Goal: Transaction & Acquisition: Purchase product/service

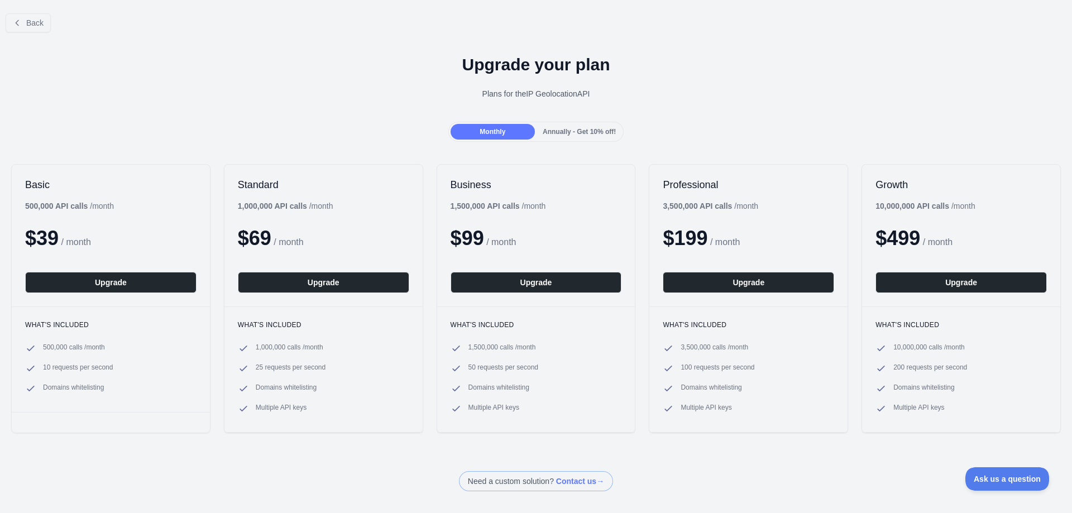
click at [600, 132] on span "Annually - Get 10% off!" at bounding box center [579, 132] width 73 height 8
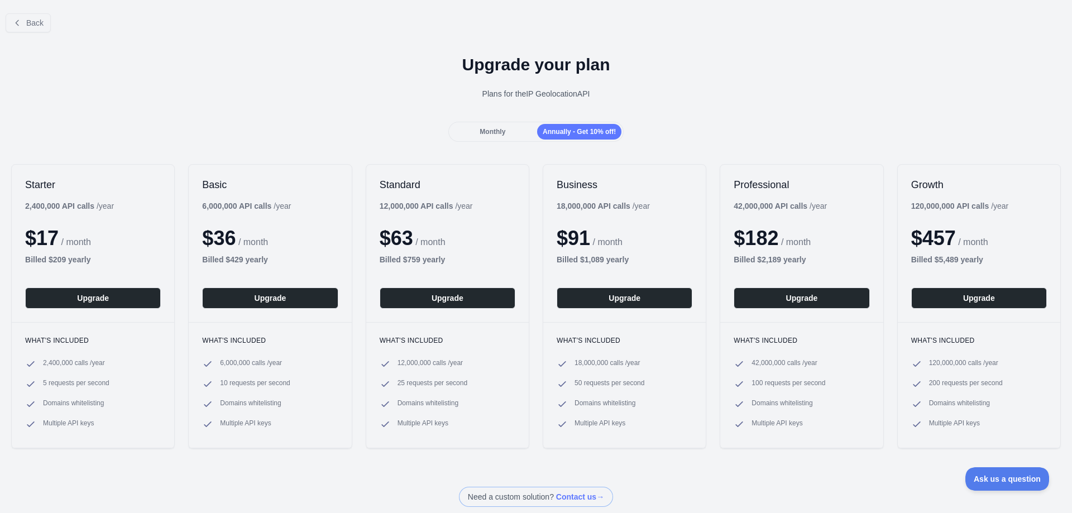
click at [488, 128] on span "Monthly" at bounding box center [493, 132] width 26 height 8
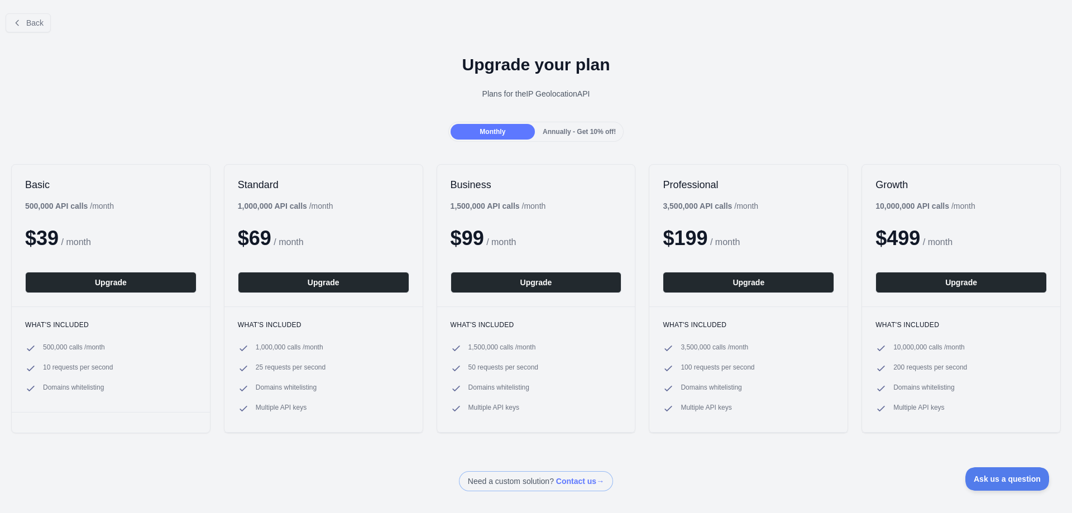
click at [575, 131] on span "Annually - Get 10% off!" at bounding box center [579, 132] width 73 height 8
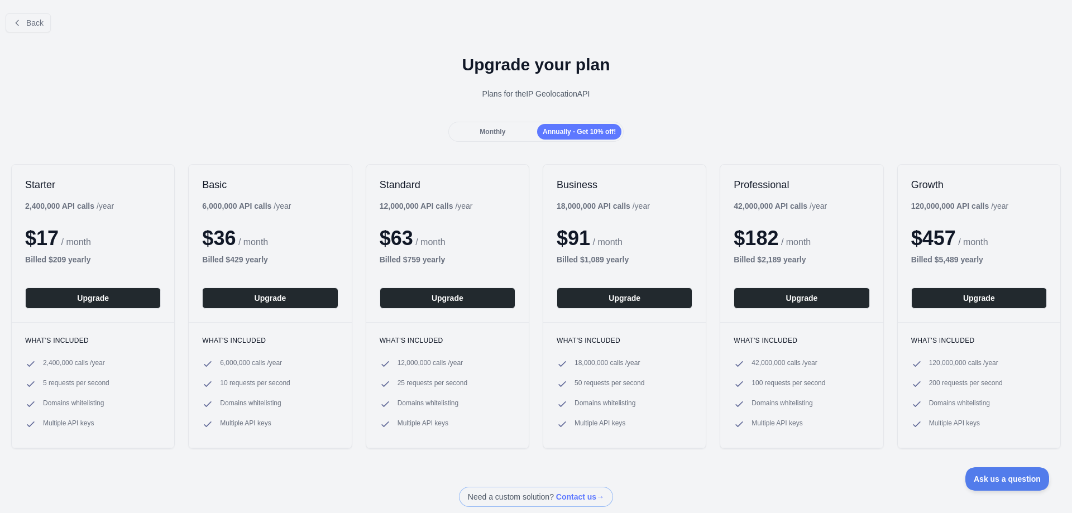
click at [489, 135] on span "Monthly" at bounding box center [493, 132] width 26 height 8
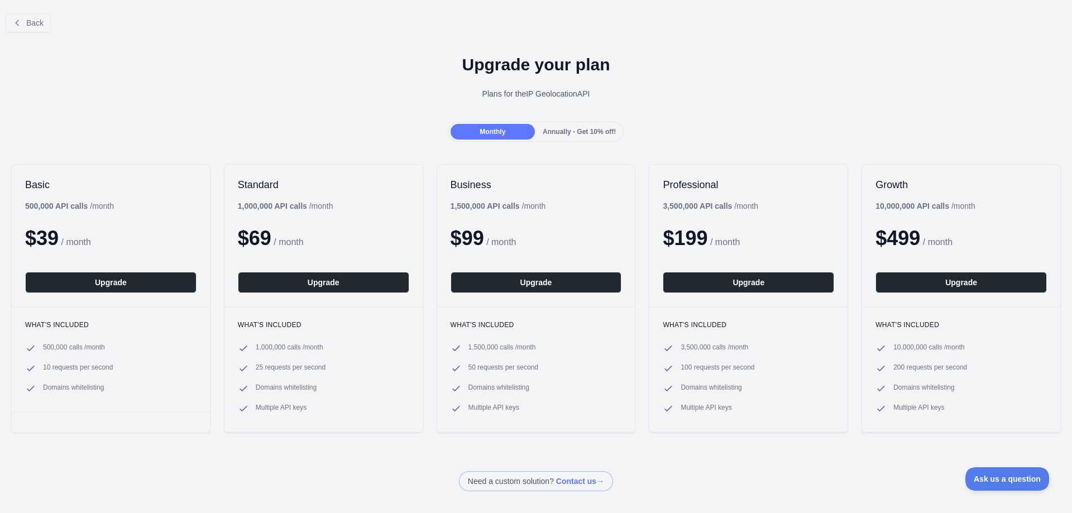
click at [559, 132] on span "Annually - Get 10% off!" at bounding box center [579, 132] width 73 height 8
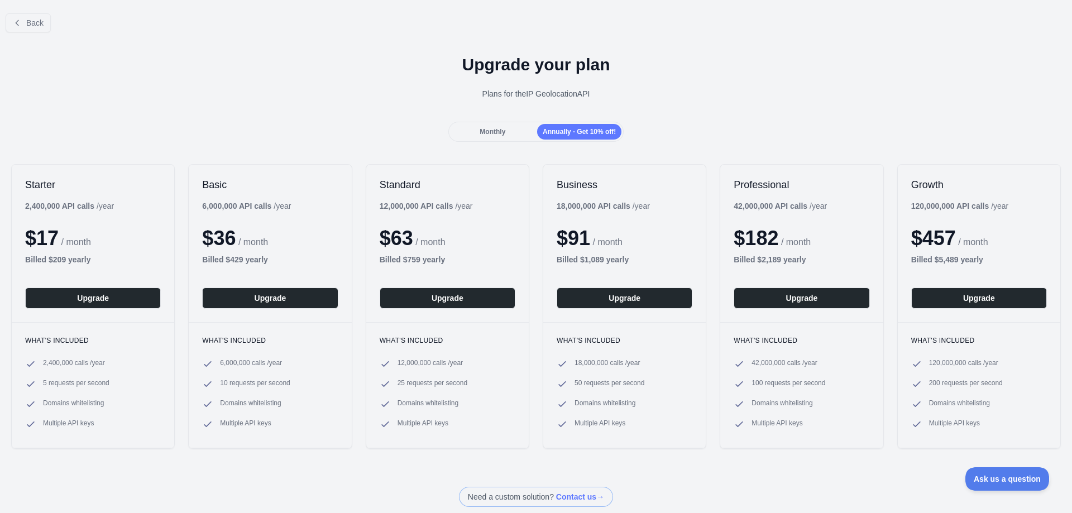
click at [500, 133] on span "Monthly" at bounding box center [493, 132] width 26 height 8
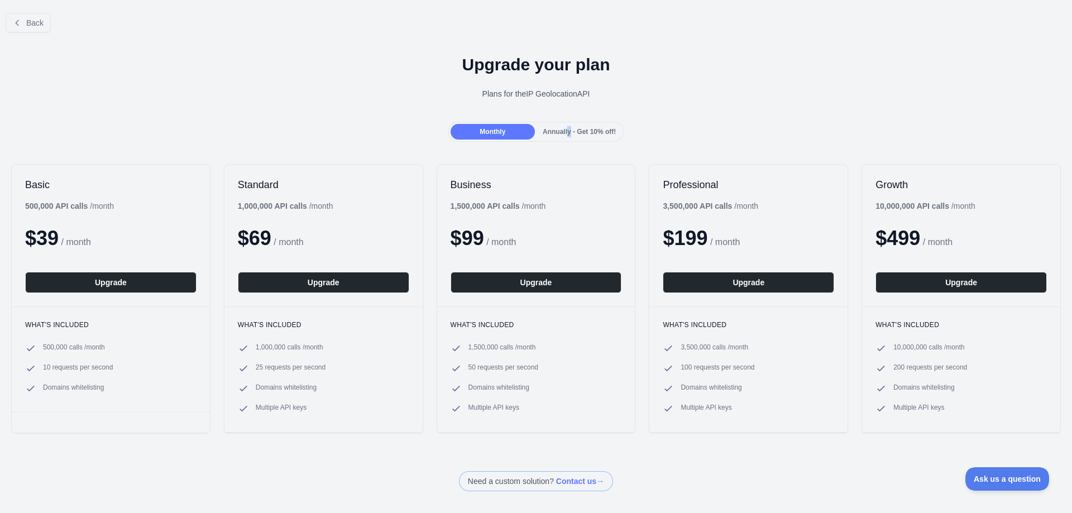
click at [564, 135] on span "Annually - Get 10% off!" at bounding box center [579, 132] width 73 height 8
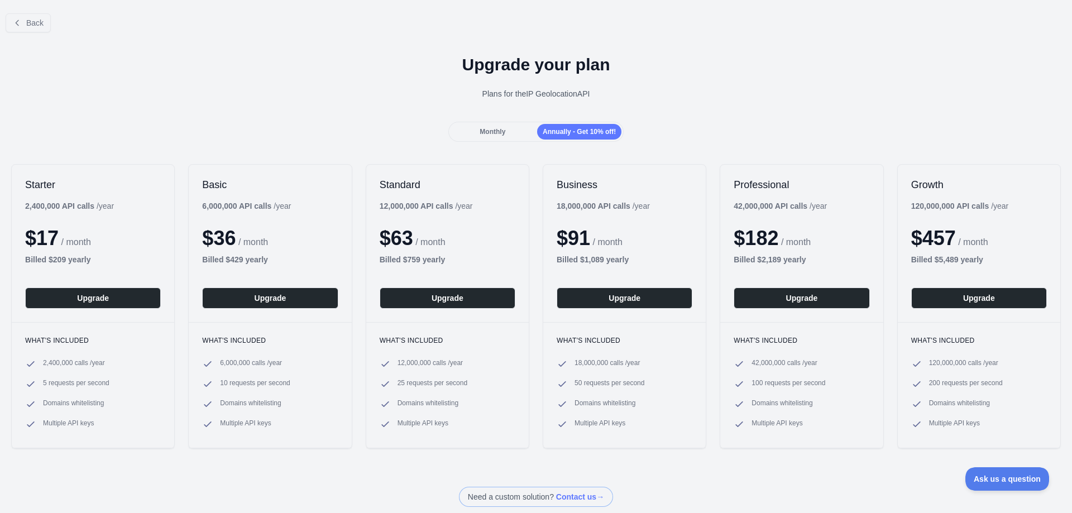
click at [504, 137] on div "Monthly" at bounding box center [493, 132] width 84 height 16
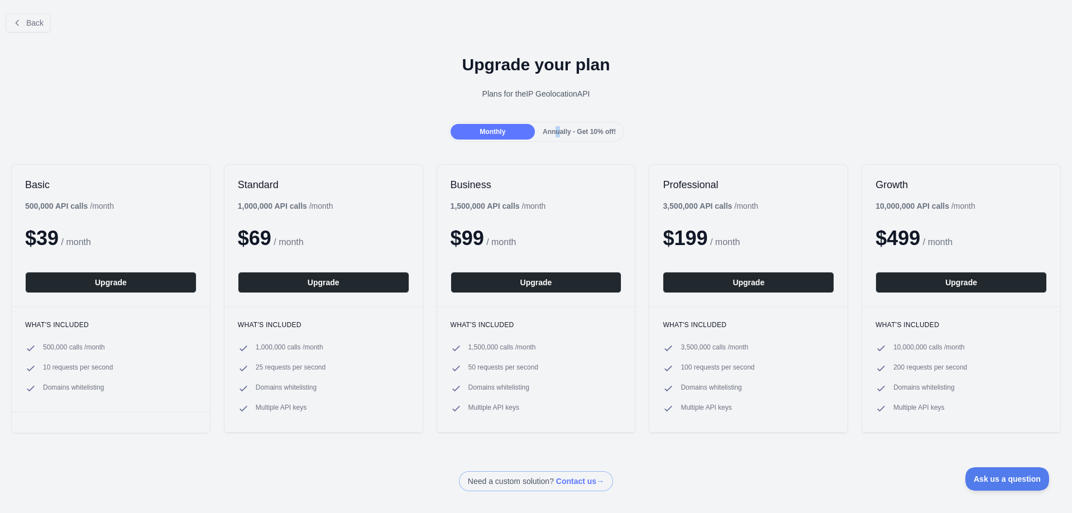
click at [553, 132] on span "Annually - Get 10% off!" at bounding box center [579, 132] width 73 height 8
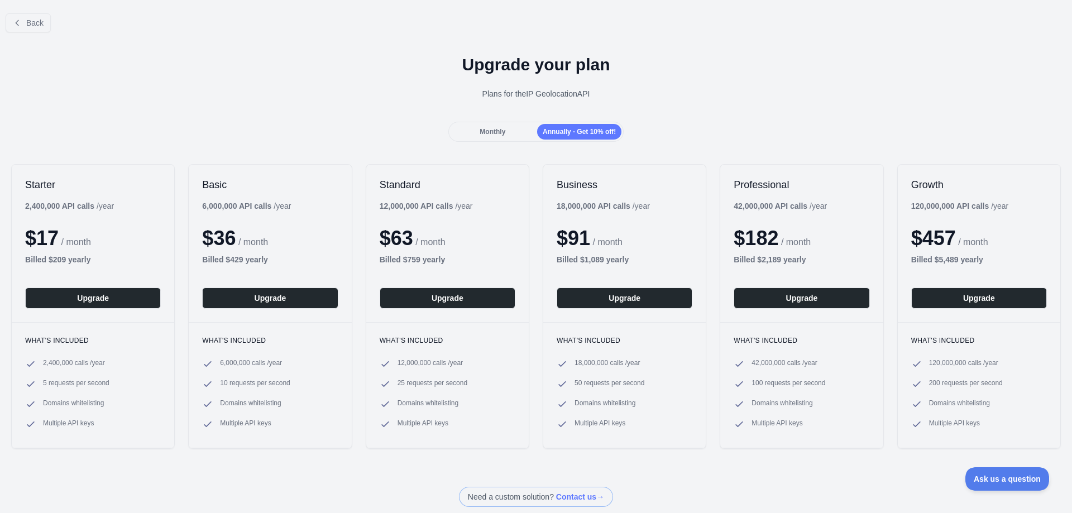
click at [512, 132] on div "Monthly" at bounding box center [493, 132] width 84 height 16
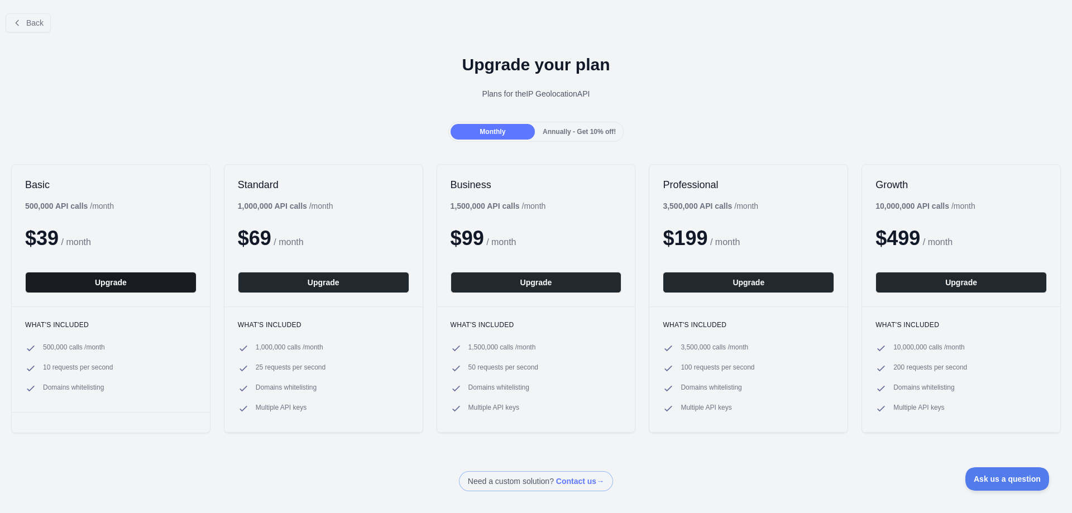
click at [136, 280] on button "Upgrade" at bounding box center [110, 282] width 171 height 21
